Goal: Task Accomplishment & Management: Manage account settings

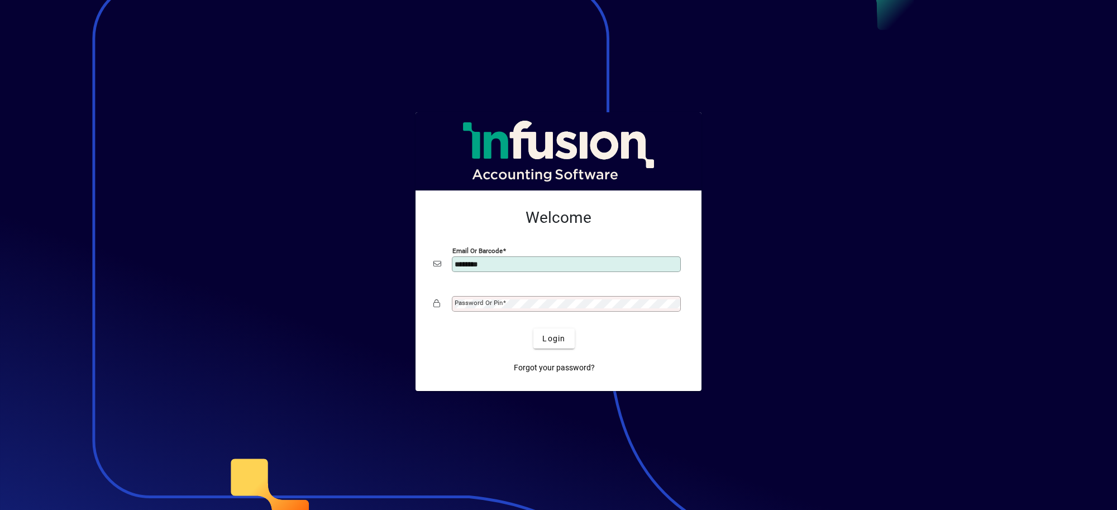
type input "********"
click at [508, 509] on html "Welcome Email or Barcode ******** Password or Pin Login Forgot your password?" at bounding box center [558, 255] width 1117 height 510
